Goal: Transaction & Acquisition: Download file/media

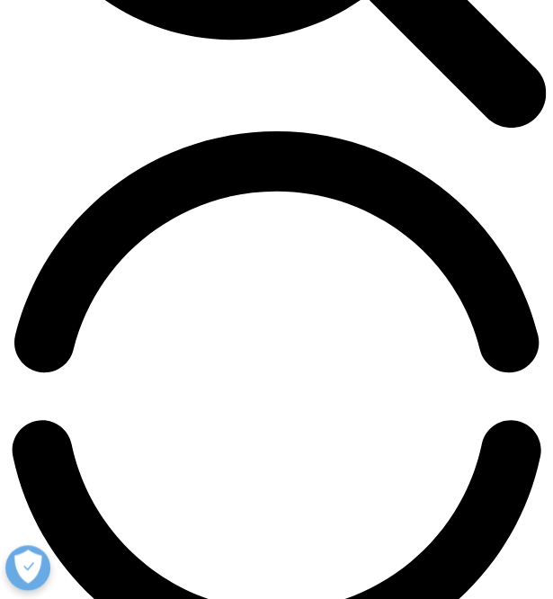
scroll to position [760, 525]
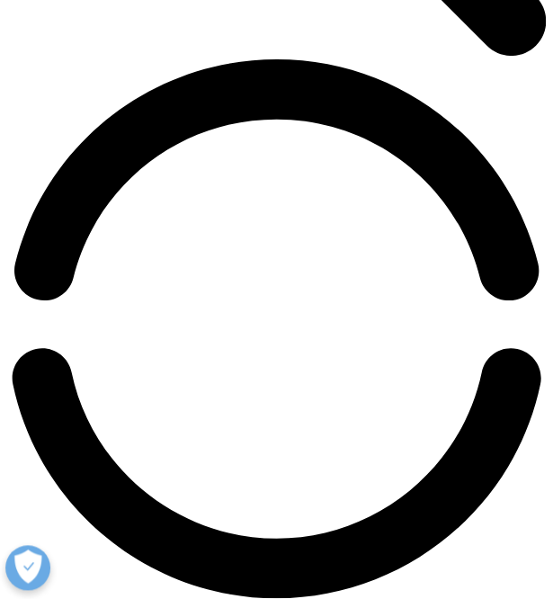
scroll to position [1052, 0]
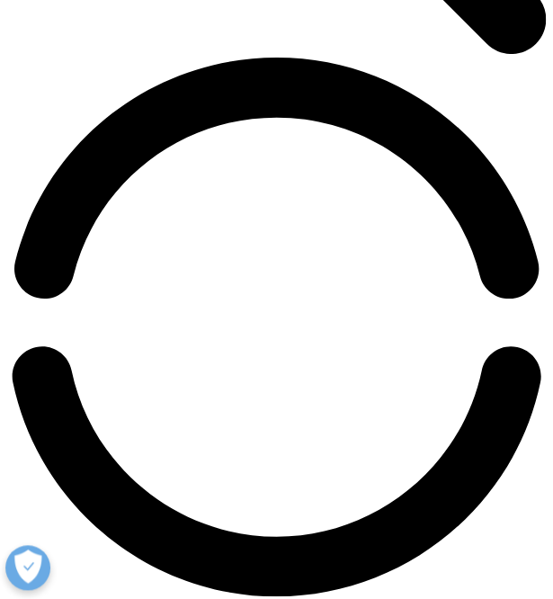
type input "Beatriz"
type input "Alonso Cobo"
type input "9005606@alumnos.ufv.es"
select select "Spain"
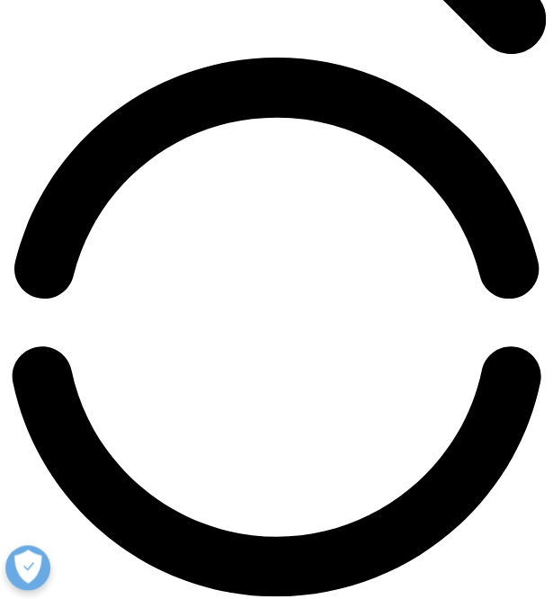
type input "I&D consultant"
drag, startPoint x: 244, startPoint y: 322, endPoint x: 7, endPoint y: 324, distance: 237.3
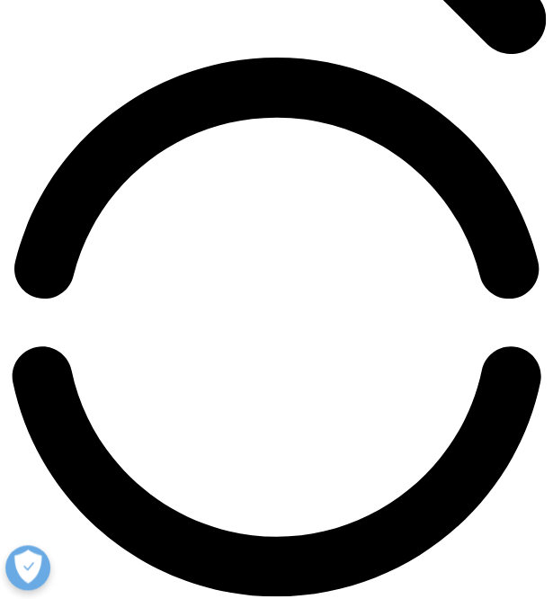
type input "9005606@alumnos.ufv.es"
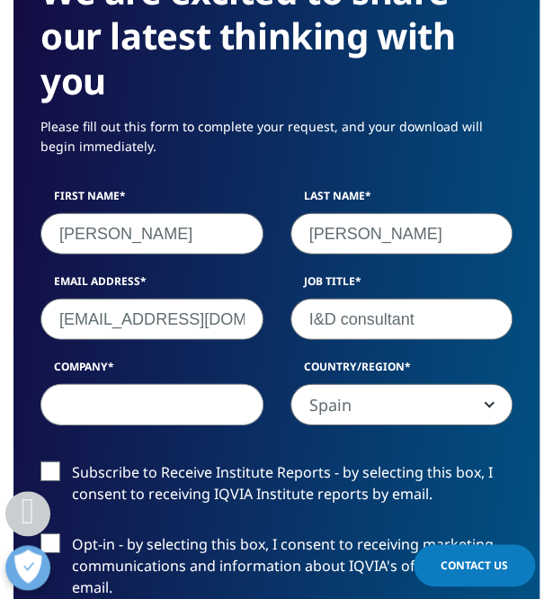
click at [51, 427] on div "First Name Beatriz Last Name Alonso Cobo Email Address 9005606@alumnos.ufv.es J…" at bounding box center [276, 316] width 499 height 256
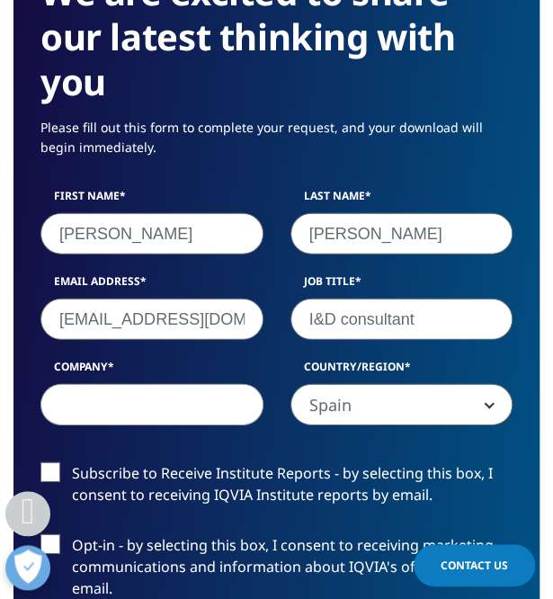
click at [91, 399] on input "Company" at bounding box center [151, 404] width 223 height 41
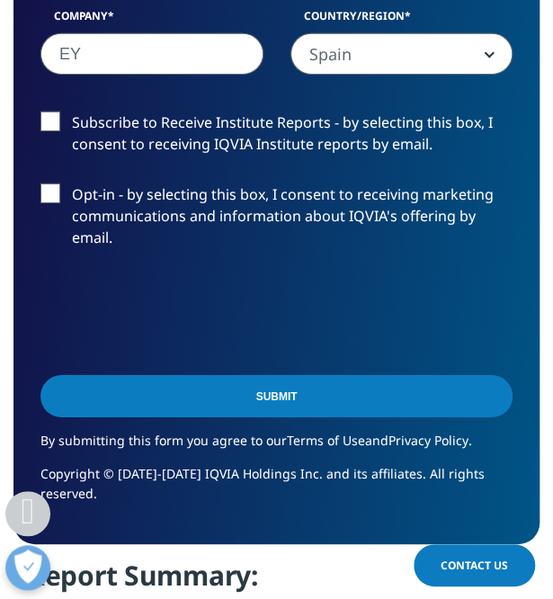
scroll to position [1404, 0]
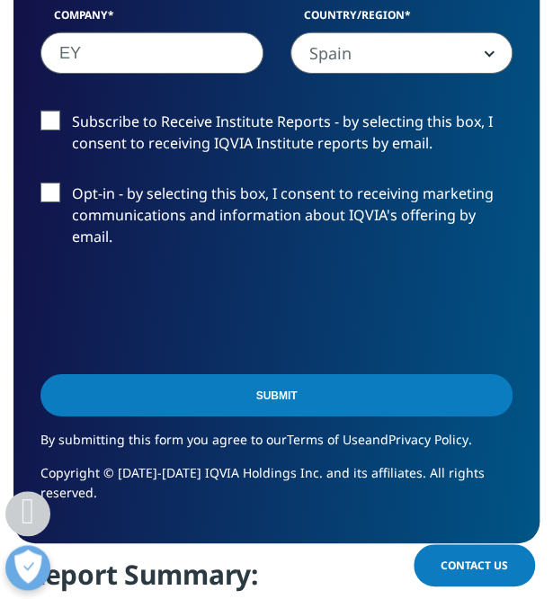
type input "EY"
click at [299, 418] on div "Submit" at bounding box center [276, 397] width 472 height 65
click at [320, 395] on input "Submit" at bounding box center [276, 395] width 472 height 42
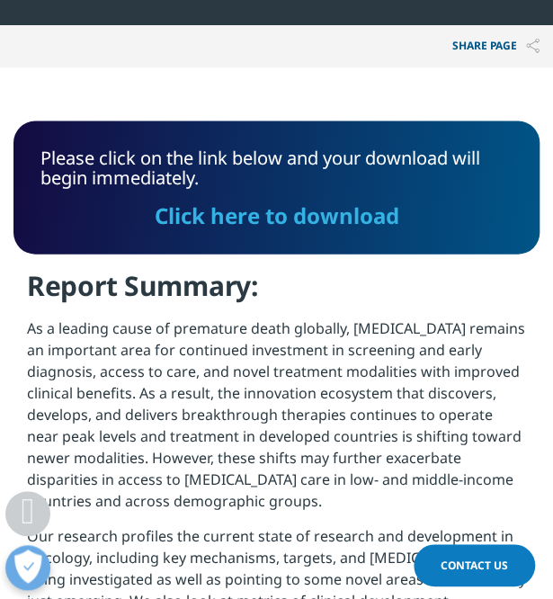
scroll to position [777, 0]
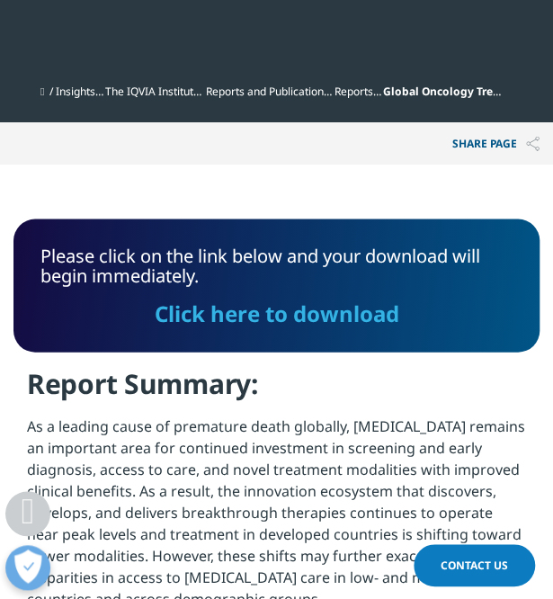
click at [268, 320] on link "Click here to download" at bounding box center [277, 312] width 244 height 30
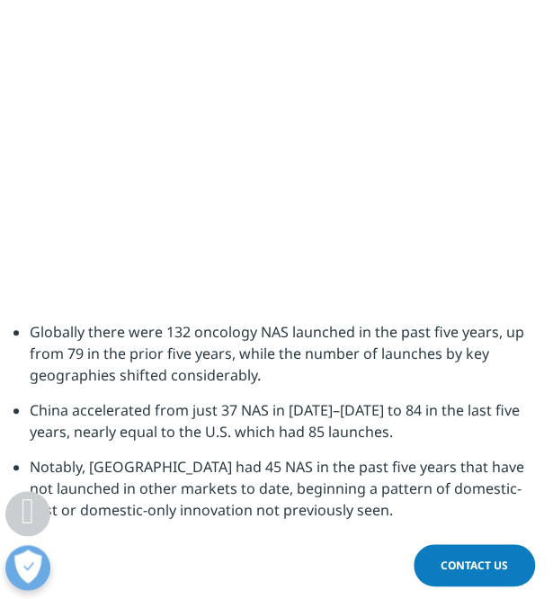
scroll to position [4224, 0]
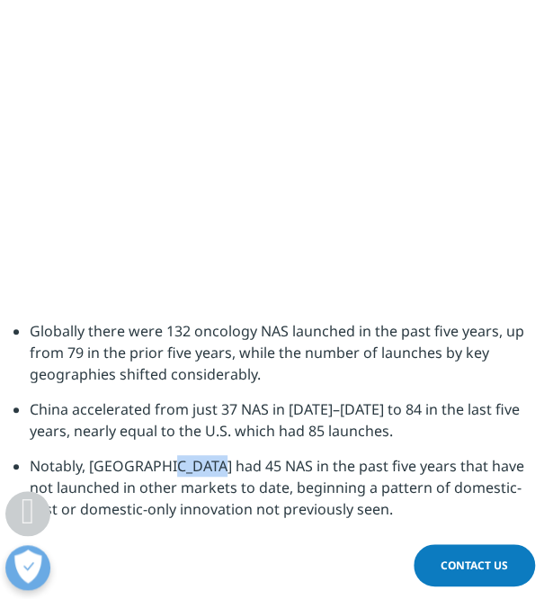
drag, startPoint x: 162, startPoint y: 333, endPoint x: 207, endPoint y: 335, distance: 45.0
click at [207, 455] on li "Notably, [GEOGRAPHIC_DATA] had 45 NAS in the past five years that have not laun…" at bounding box center [285, 494] width 510 height 78
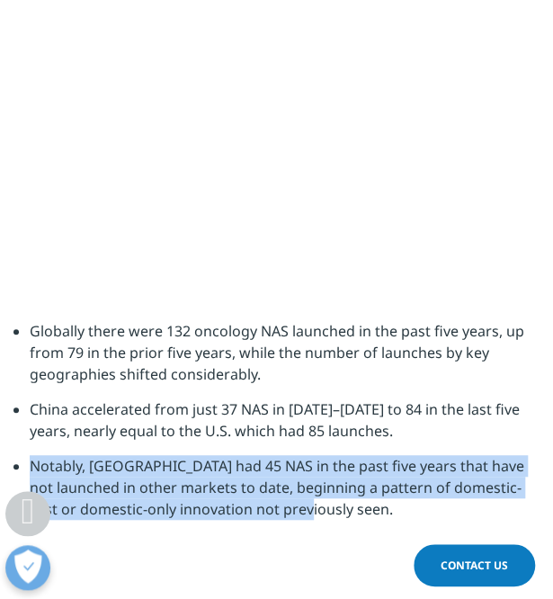
drag, startPoint x: 33, startPoint y: 333, endPoint x: 280, endPoint y: 378, distance: 251.2
click at [280, 455] on li "Notably, [GEOGRAPHIC_DATA] had 45 NAS in the past five years that have not laun…" at bounding box center [285, 494] width 510 height 78
copy li "Notably, [GEOGRAPHIC_DATA] had 45 NAS in the past five years that have not laun…"
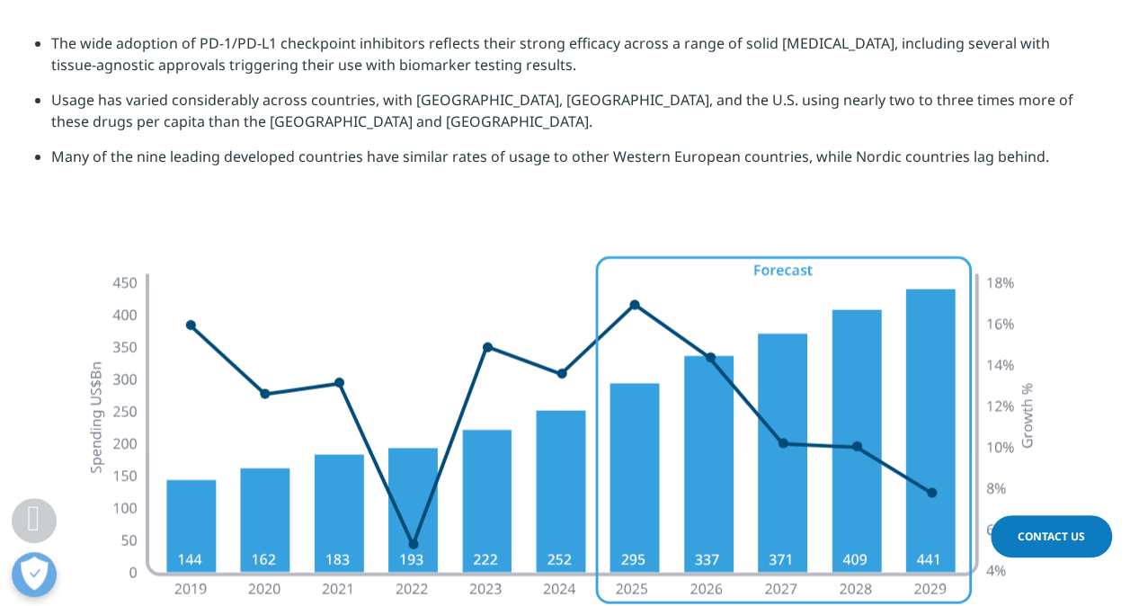
scroll to position [132, 435]
